Goal: Task Accomplishment & Management: Use online tool/utility

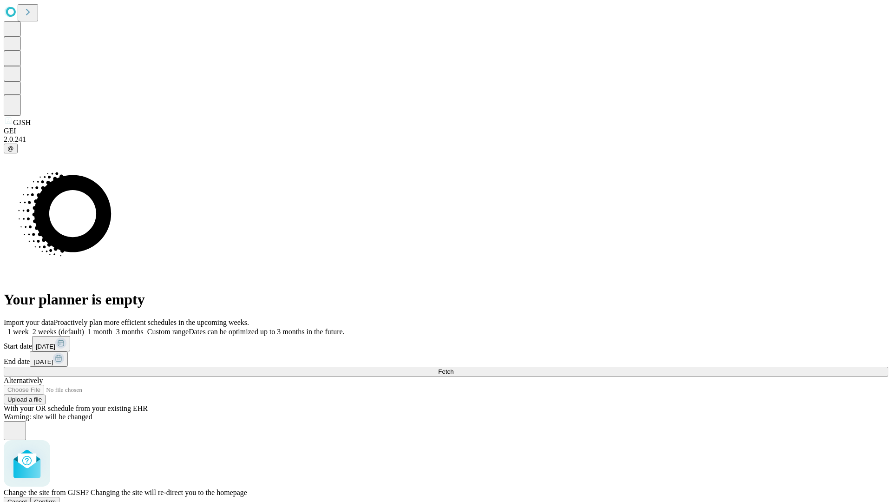
click at [56, 498] on span "Confirm" at bounding box center [45, 501] width 22 height 7
click at [112, 327] on label "1 month" at bounding box center [98, 331] width 28 height 8
click at [453, 368] on span "Fetch" at bounding box center [445, 371] width 15 height 7
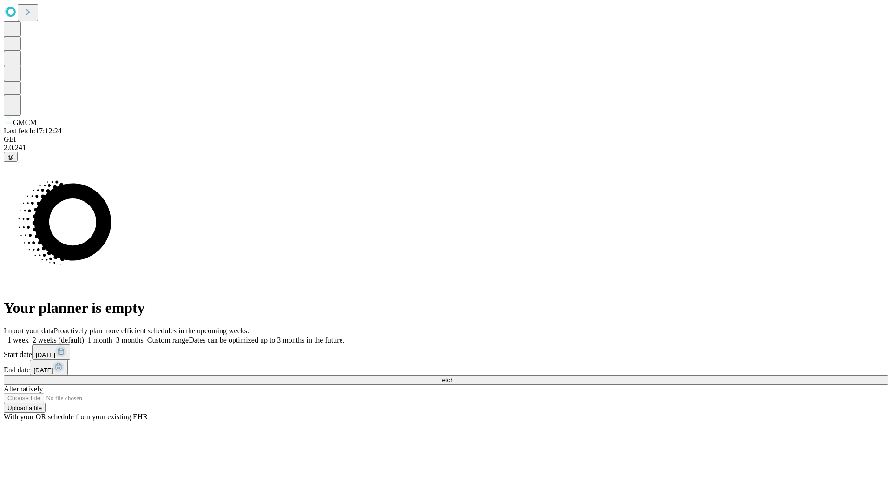
click at [112, 336] on label "1 month" at bounding box center [98, 340] width 28 height 8
click at [453, 376] on span "Fetch" at bounding box center [445, 379] width 15 height 7
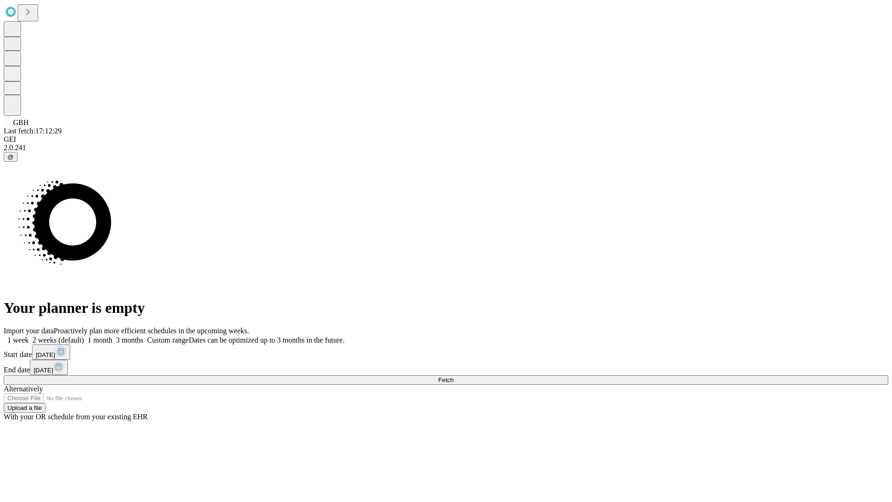
click at [112, 336] on label "1 month" at bounding box center [98, 340] width 28 height 8
click at [453, 376] on span "Fetch" at bounding box center [445, 379] width 15 height 7
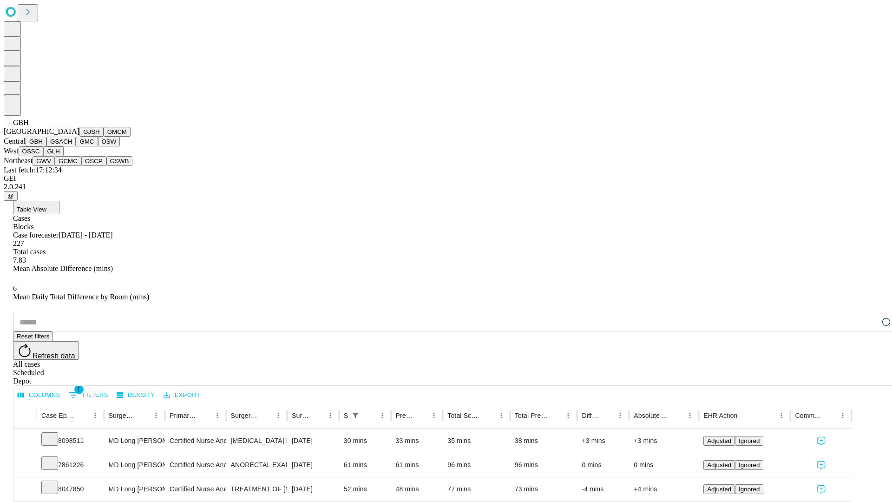
click at [72, 146] on button "GSACH" at bounding box center [60, 142] width 29 height 10
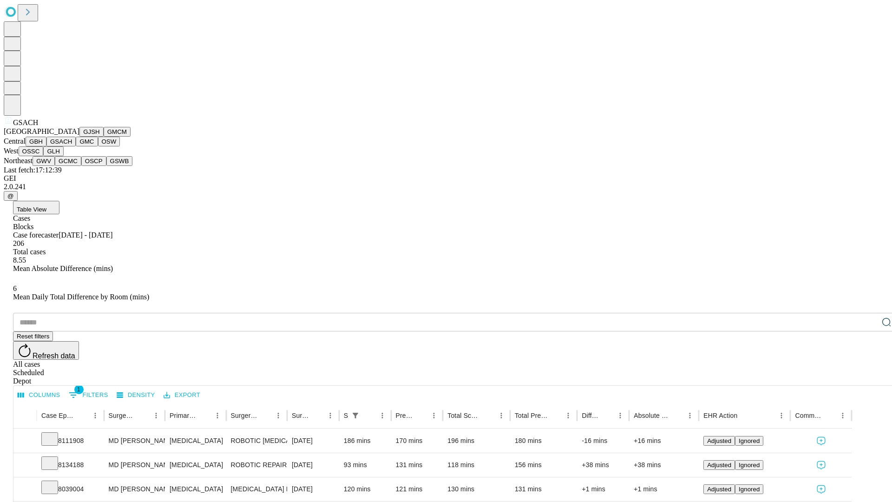
click at [76, 146] on button "GMC" at bounding box center [87, 142] width 22 height 10
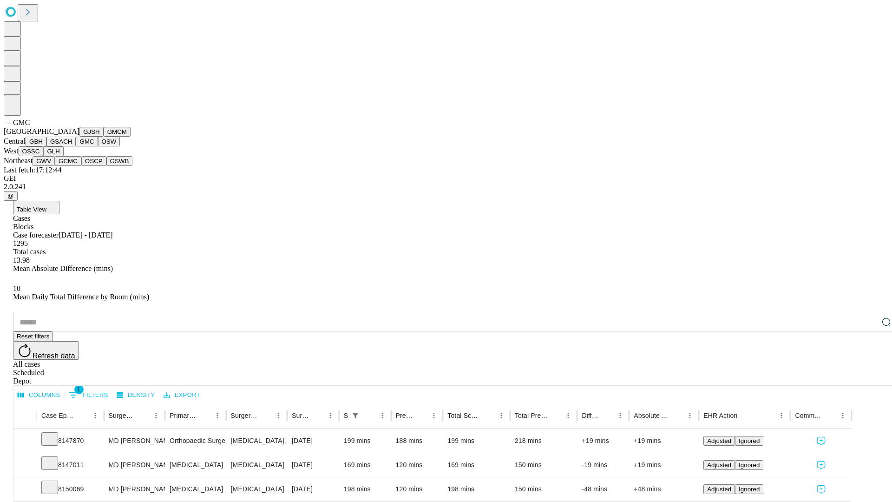
click at [98, 146] on button "OSW" at bounding box center [109, 142] width 22 height 10
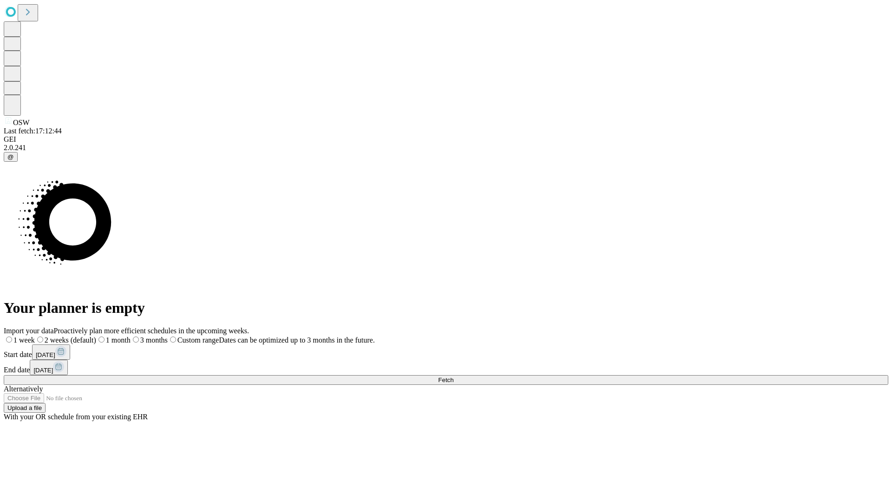
click at [131, 336] on label "1 month" at bounding box center [113, 340] width 34 height 8
click at [453, 376] on span "Fetch" at bounding box center [445, 379] width 15 height 7
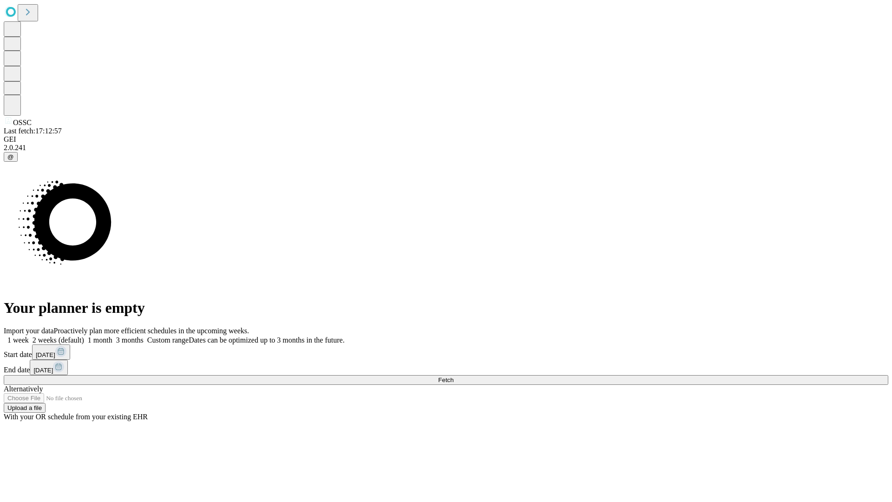
click at [112, 336] on label "1 month" at bounding box center [98, 340] width 28 height 8
click at [453, 376] on span "Fetch" at bounding box center [445, 379] width 15 height 7
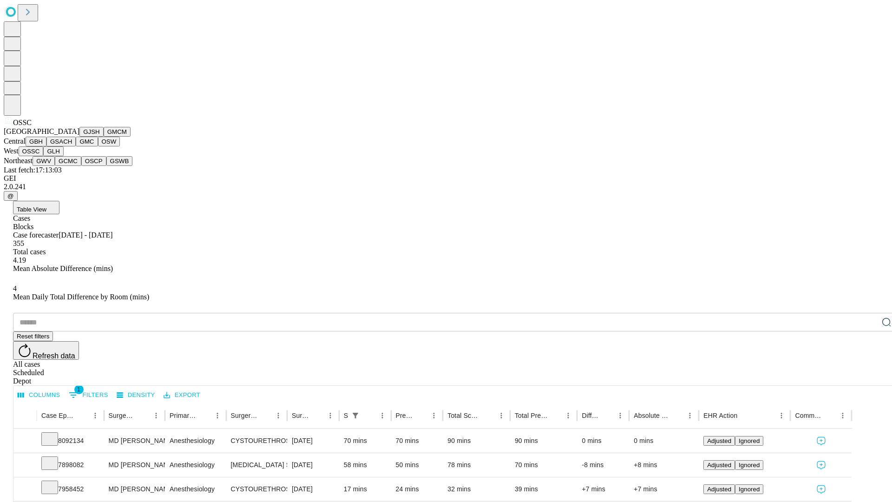
click at [63, 156] on button "GLH" at bounding box center [53, 151] width 20 height 10
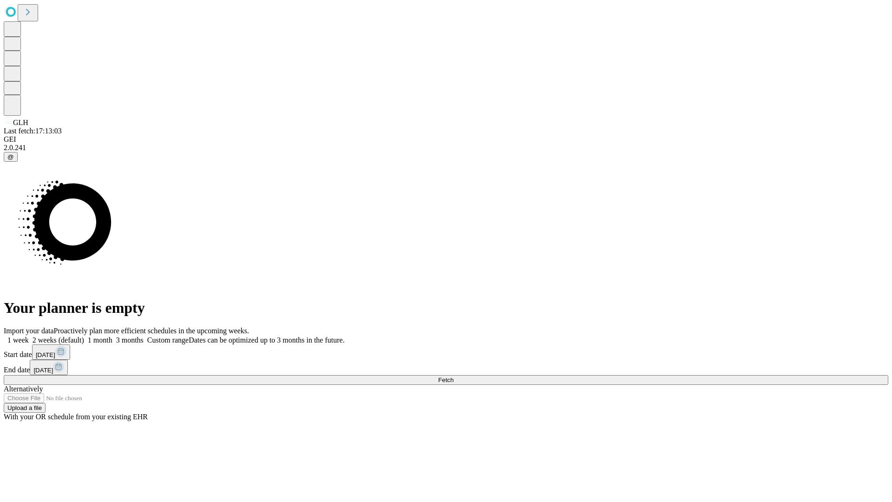
click at [112, 336] on label "1 month" at bounding box center [98, 340] width 28 height 8
click at [453, 376] on span "Fetch" at bounding box center [445, 379] width 15 height 7
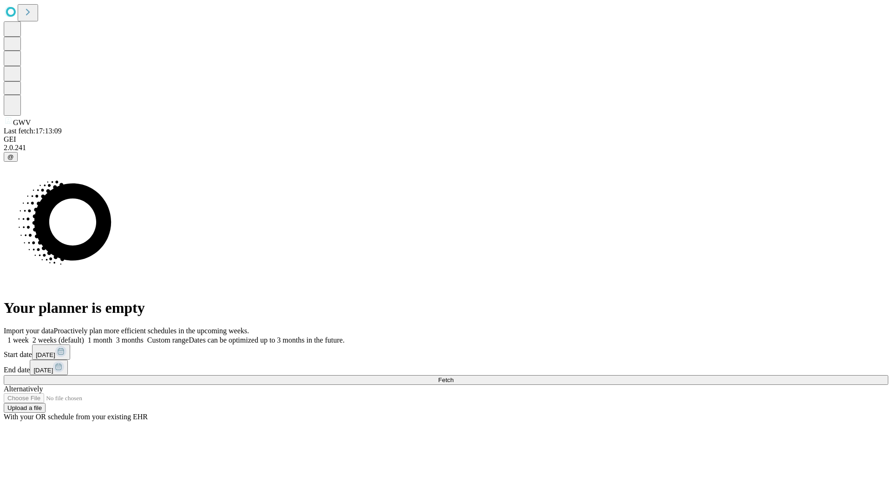
click at [112, 336] on label "1 month" at bounding box center [98, 340] width 28 height 8
click at [453, 376] on span "Fetch" at bounding box center [445, 379] width 15 height 7
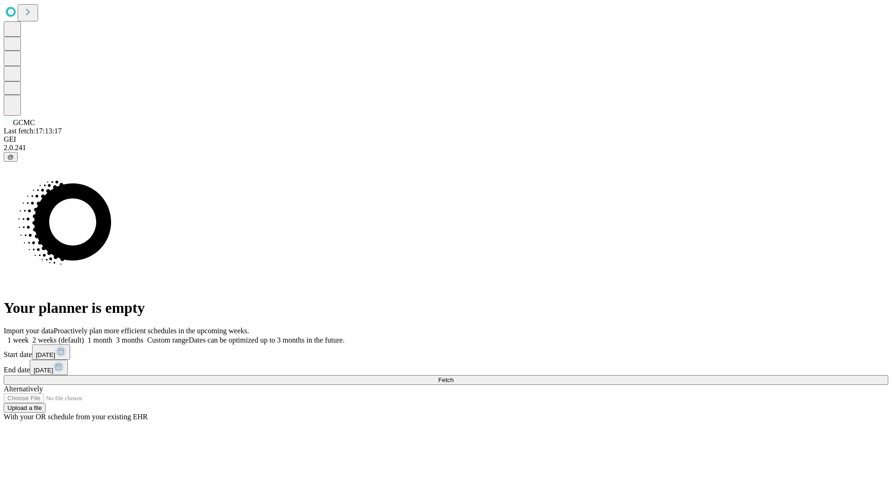
click at [453, 376] on span "Fetch" at bounding box center [445, 379] width 15 height 7
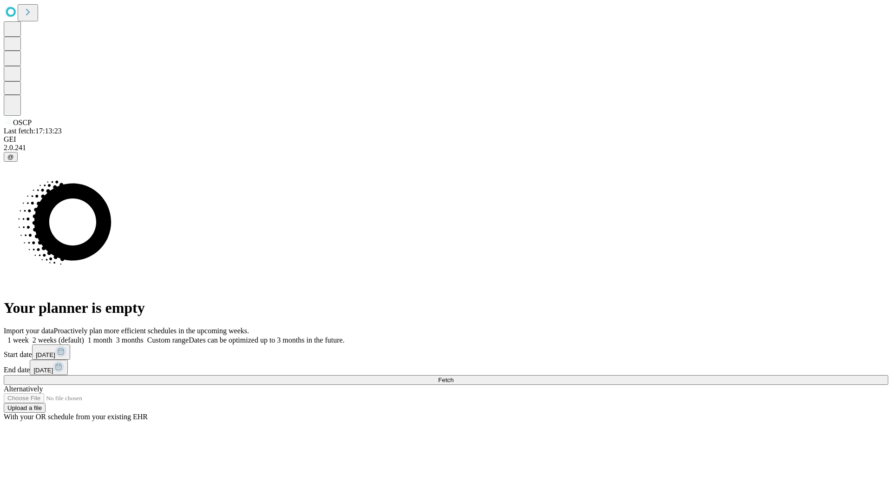
click at [112, 336] on label "1 month" at bounding box center [98, 340] width 28 height 8
click at [453, 376] on span "Fetch" at bounding box center [445, 379] width 15 height 7
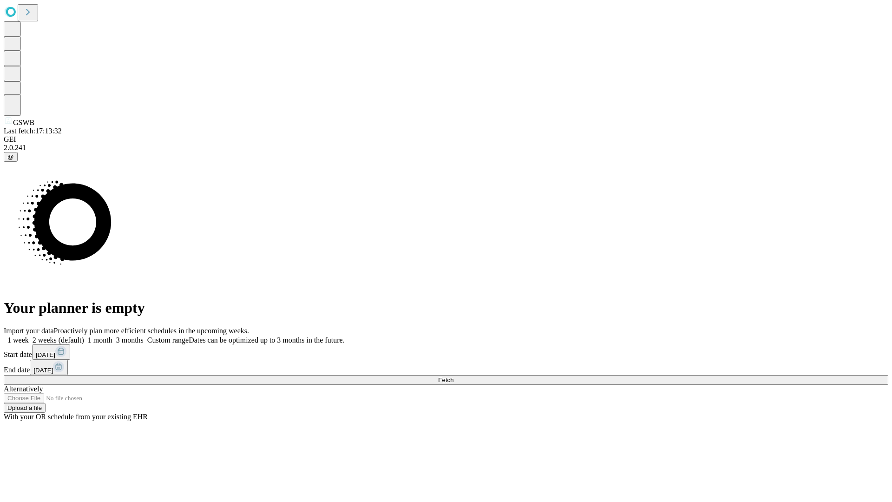
click at [453, 376] on span "Fetch" at bounding box center [445, 379] width 15 height 7
